Goal: Information Seeking & Learning: Check status

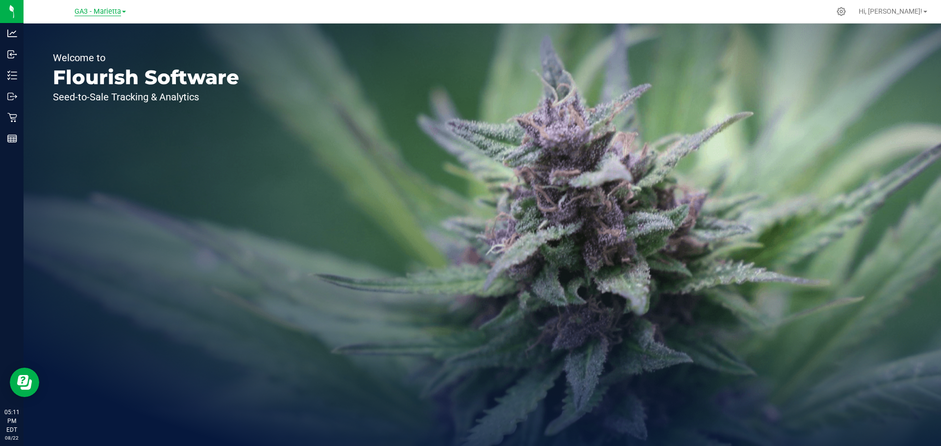
click at [120, 14] on span "GA3 - Marietta" at bounding box center [97, 11] width 47 height 9
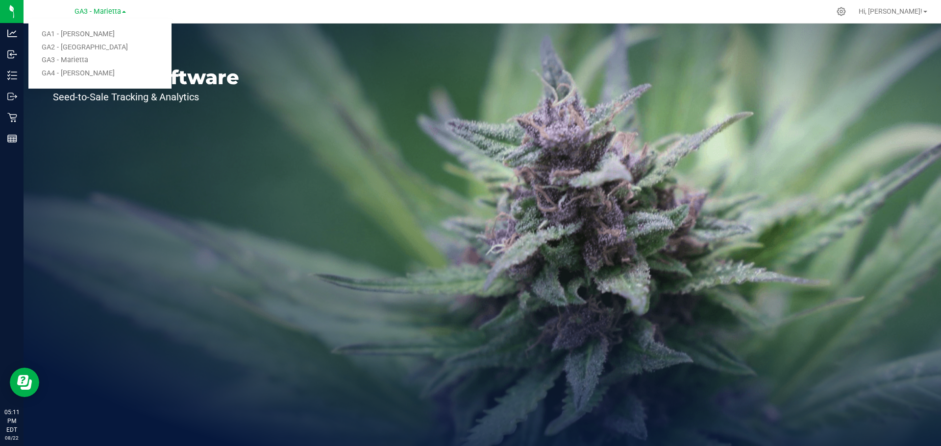
click at [294, 22] on nav "GA3 - Marietta GA1 - [PERSON_NAME] GA2 - Stockbridge GA3 - Marietta GA4 - [PERS…" at bounding box center [482, 12] width 917 height 24
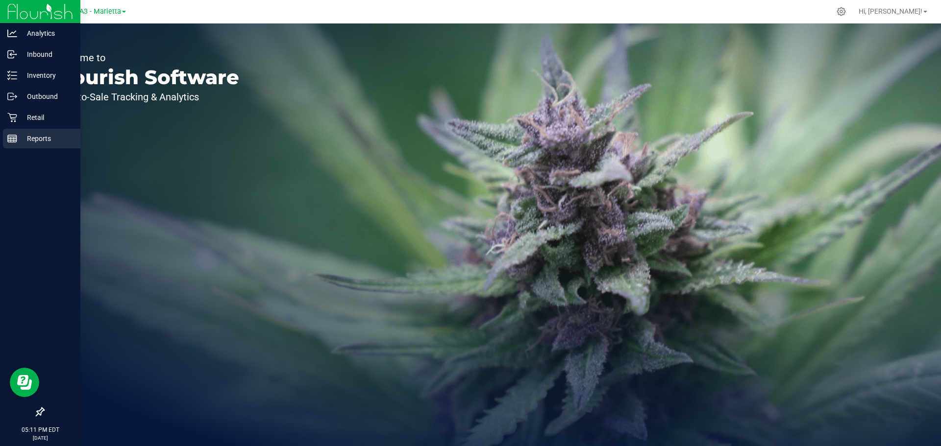
click at [23, 135] on p "Reports" at bounding box center [46, 139] width 59 height 12
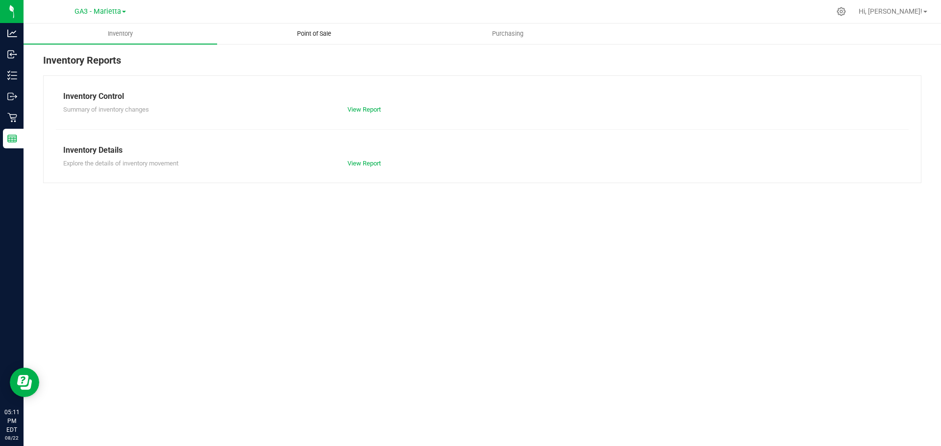
click at [319, 31] on span "Point of Sale" at bounding box center [314, 33] width 61 height 9
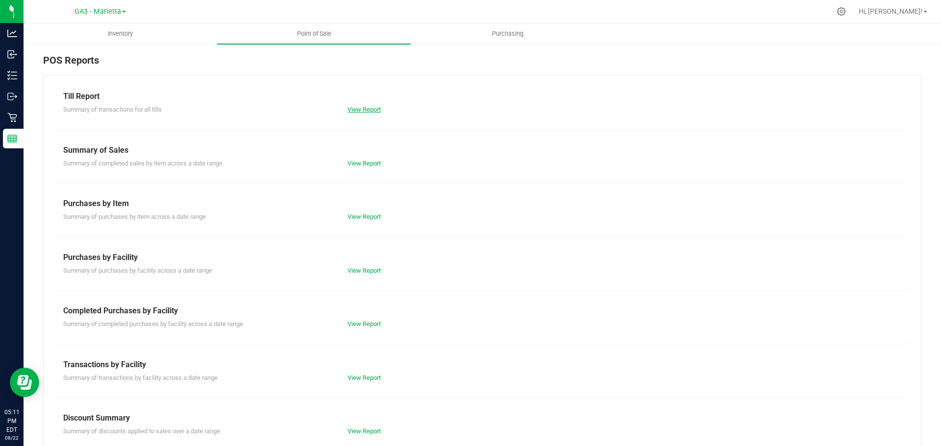
click at [363, 109] on link "View Report" at bounding box center [363, 109] width 33 height 7
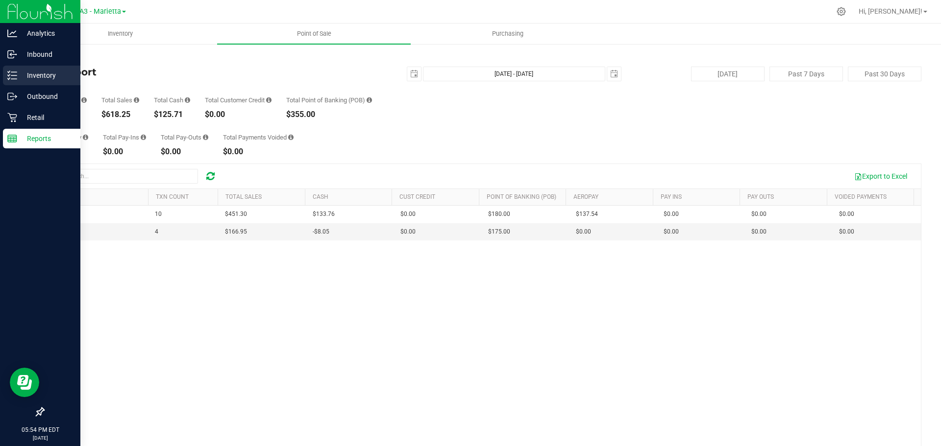
click at [60, 79] on p "Inventory" at bounding box center [46, 76] width 59 height 12
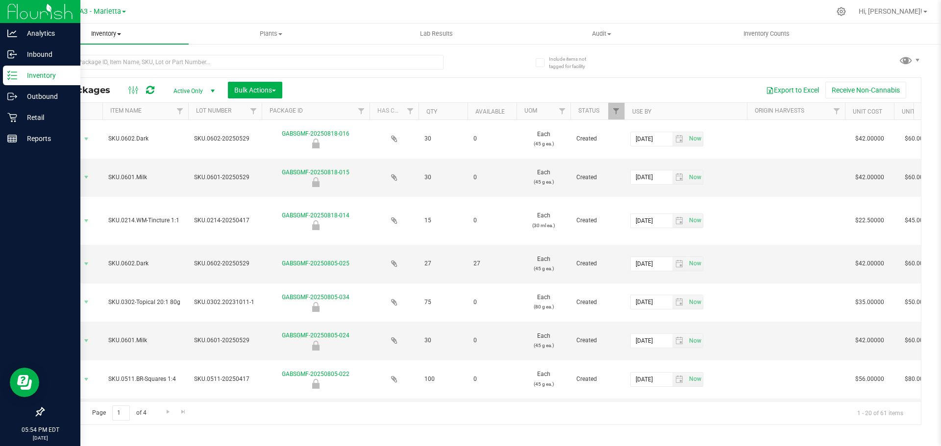
click at [117, 34] on span "Inventory" at bounding box center [106, 33] width 165 height 9
click at [88, 71] on span "All inventory" at bounding box center [57, 71] width 66 height 8
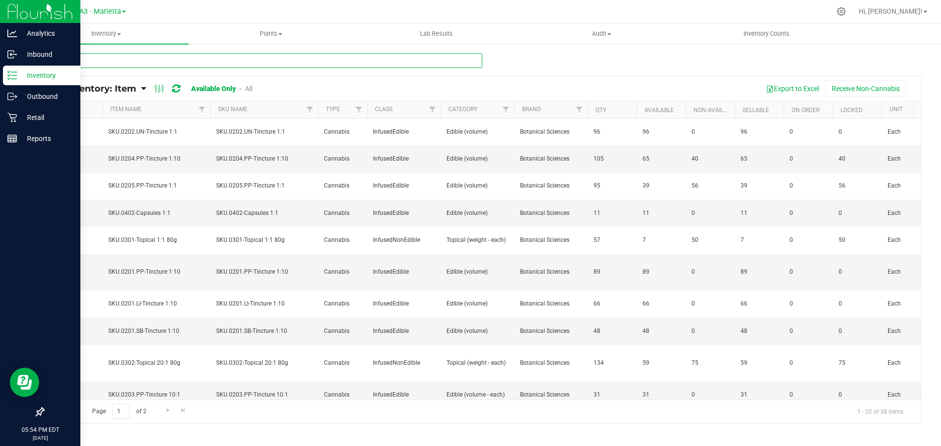
click at [121, 60] on input "text" at bounding box center [262, 60] width 439 height 15
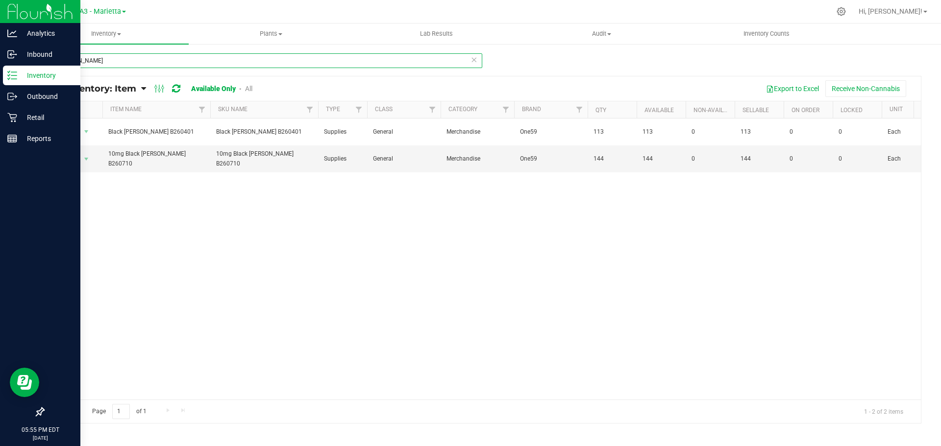
click at [153, 61] on input "[PERSON_NAME]" at bounding box center [262, 60] width 439 height 15
type input "lemonade"
click at [159, 62] on input "lemonade" at bounding box center [262, 60] width 439 height 15
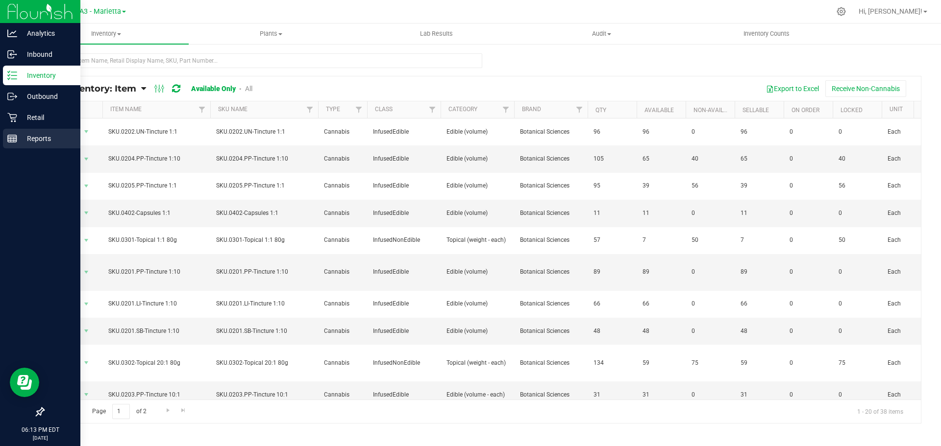
drag, startPoint x: 25, startPoint y: 140, endPoint x: 35, endPoint y: 137, distance: 9.8
click at [25, 140] on p "Reports" at bounding box center [46, 139] width 59 height 12
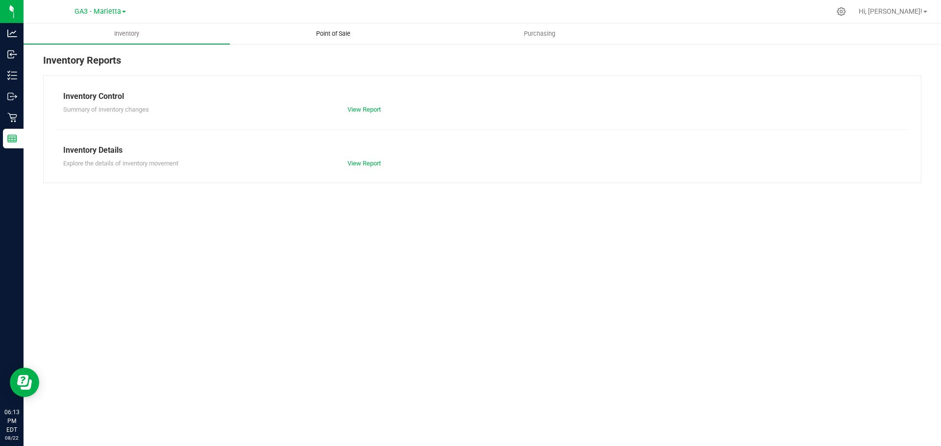
click at [324, 35] on span "Point of Sale" at bounding box center [333, 33] width 61 height 9
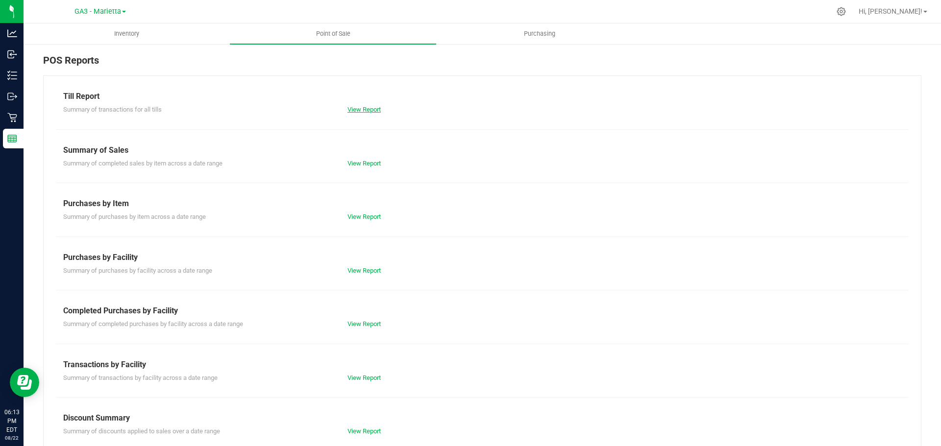
click at [367, 109] on link "View Report" at bounding box center [363, 109] width 33 height 7
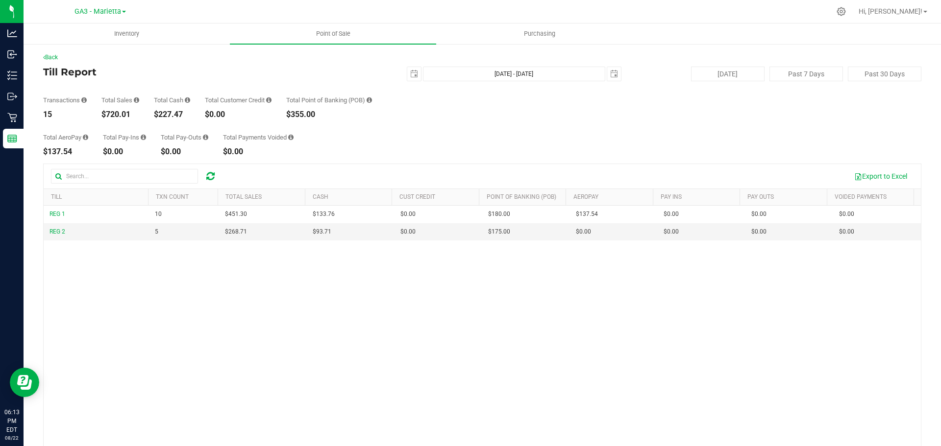
click at [119, 5] on div "GA3 - Marietta GA1 - [PERSON_NAME] GA2 - [GEOGRAPHIC_DATA] GA3 - [GEOGRAPHIC_DA…" at bounding box center [99, 11] width 51 height 12
click at [119, 11] on span "GA3 - Marietta" at bounding box center [97, 11] width 47 height 9
click at [109, 35] on link "GA1 - [PERSON_NAME]" at bounding box center [99, 34] width 143 height 13
click at [121, 11] on span "GA1 - [PERSON_NAME]" at bounding box center [97, 11] width 73 height 9
click at [106, 44] on link "GA2 - [GEOGRAPHIC_DATA]" at bounding box center [99, 47] width 143 height 13
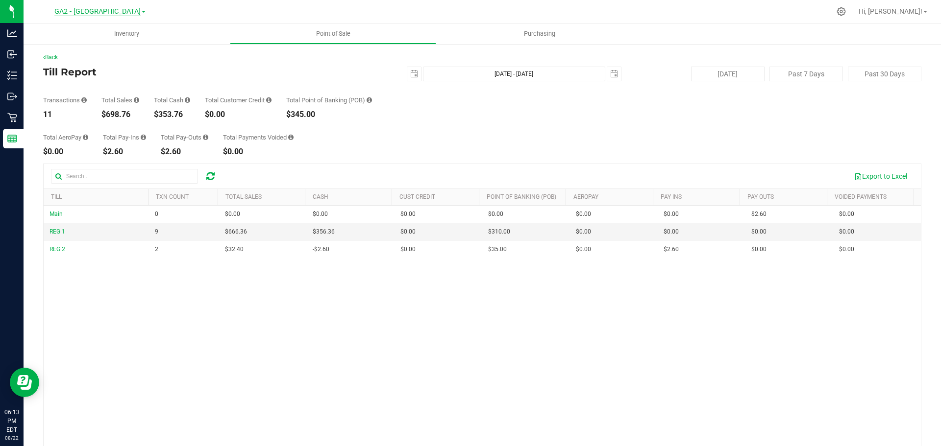
click at [120, 11] on span "GA2 - [GEOGRAPHIC_DATA]" at bounding box center [97, 11] width 86 height 9
click at [95, 71] on link "GA4 - [PERSON_NAME]" at bounding box center [99, 73] width 143 height 13
click at [111, 9] on span "GA4 - [PERSON_NAME]" at bounding box center [97, 11] width 73 height 9
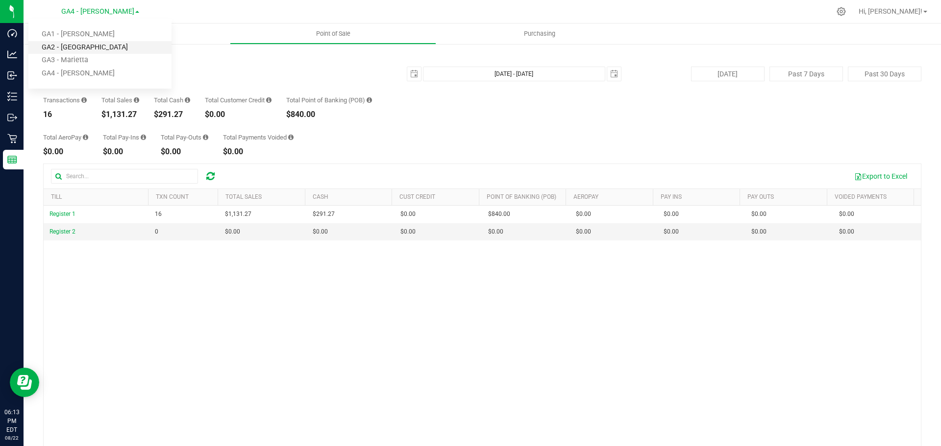
click at [90, 47] on link "GA2 - [GEOGRAPHIC_DATA]" at bounding box center [99, 47] width 143 height 13
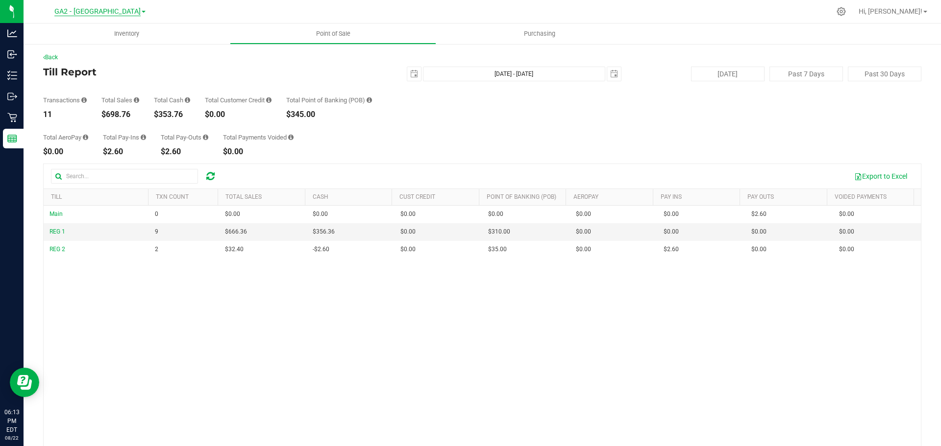
click at [110, 15] on span "GA2 - [GEOGRAPHIC_DATA]" at bounding box center [97, 11] width 86 height 9
click at [82, 55] on link "GA3 - Marietta" at bounding box center [99, 60] width 143 height 13
click at [100, 4] on div "GA3 - Marietta GA1 - [PERSON_NAME] GA2 - [GEOGRAPHIC_DATA] GA3 - [GEOGRAPHIC_DA…" at bounding box center [99, 11] width 143 height 15
click at [100, 6] on div "GA3 - Marietta GA1 - [PERSON_NAME] GA2 - [GEOGRAPHIC_DATA] GA3 - [GEOGRAPHIC_DA…" at bounding box center [99, 11] width 51 height 12
click at [100, 7] on span "GA3 - Marietta" at bounding box center [97, 11] width 47 height 9
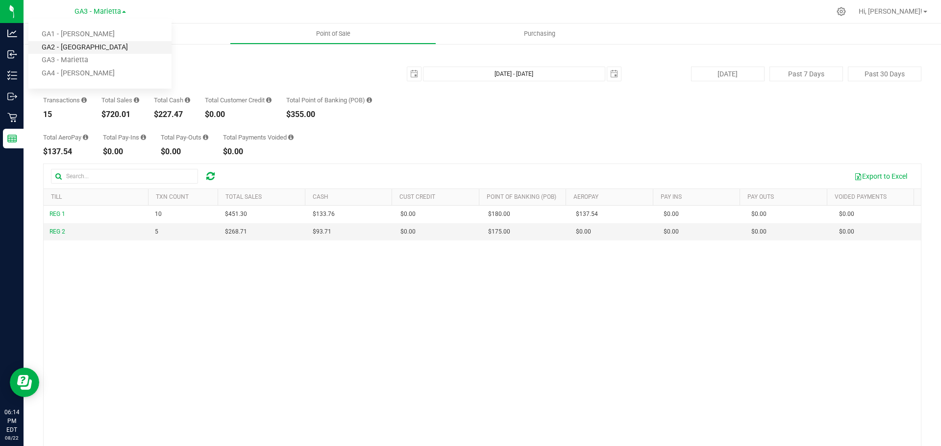
click at [92, 47] on link "GA2 - [GEOGRAPHIC_DATA]" at bounding box center [99, 47] width 143 height 13
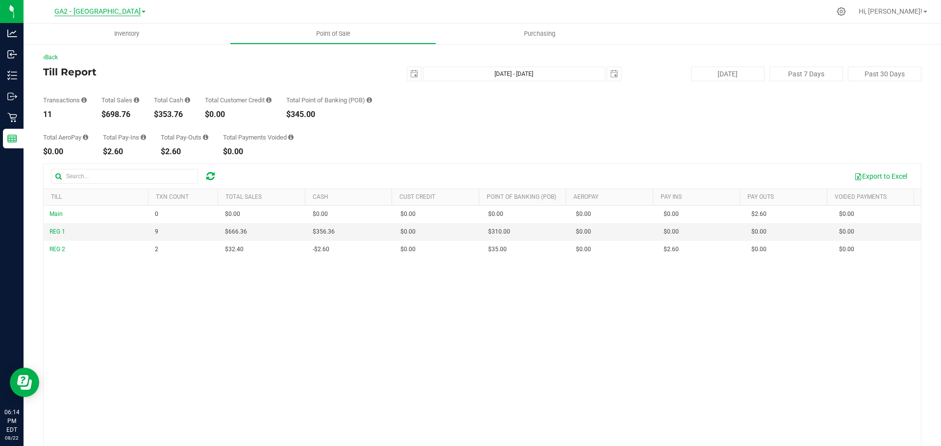
click at [106, 14] on span "GA2 - [GEOGRAPHIC_DATA]" at bounding box center [97, 11] width 86 height 9
click at [87, 56] on link "GA3 - Marietta" at bounding box center [99, 60] width 143 height 13
click at [549, 345] on div "REG 1 10 $451.30 $133.76 $0.00 $0.00 $0.00 $0.00 $0.00 $180.00 $137.54 $0.00 $0…" at bounding box center [482, 346] width 877 height 281
click at [278, 274] on div "REG 1 10 $451.30 $133.76 $0.00 $0.00 $0.00 $0.00 $0.00 $180.00 $137.54 $0.00 $0…" at bounding box center [482, 346] width 877 height 281
